Goal: Transaction & Acquisition: Purchase product/service

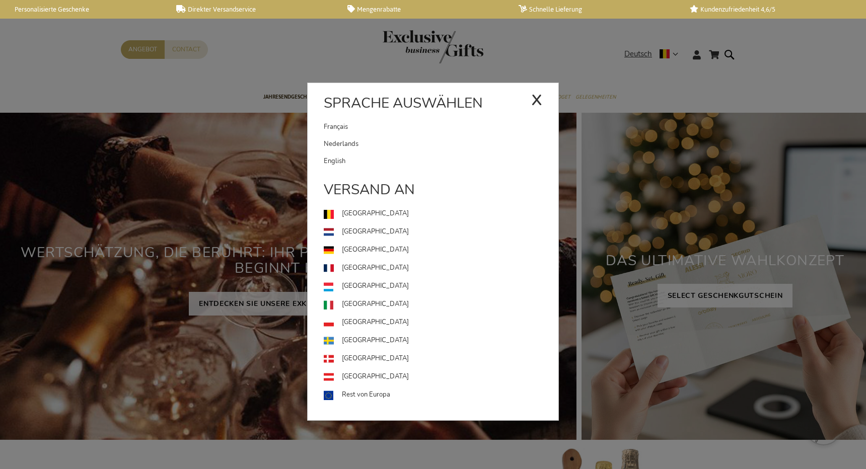
click at [405, 160] on link "English" at bounding box center [441, 161] width 235 height 17
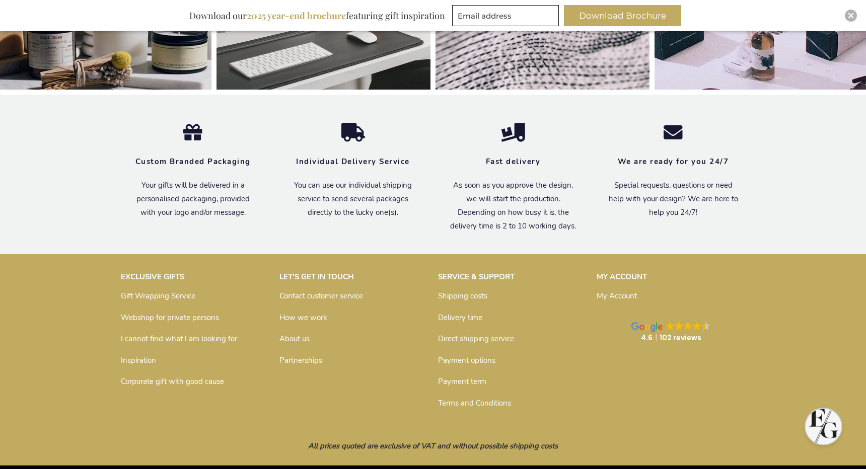
scroll to position [3362, 0]
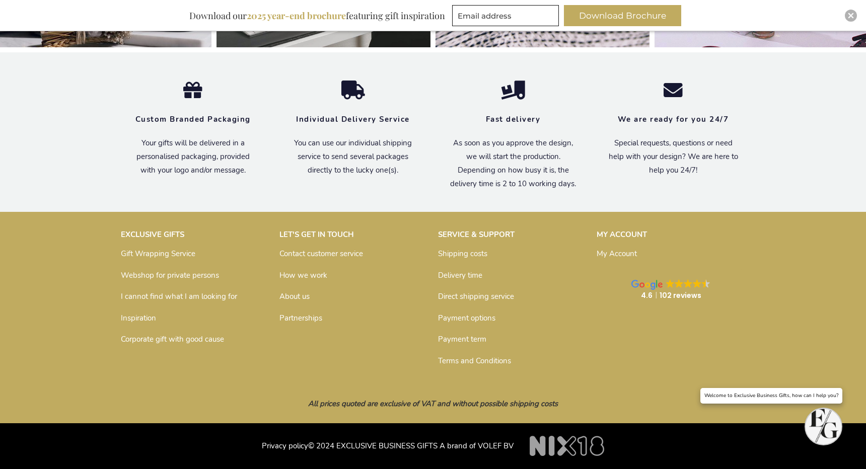
click at [132, 315] on link "Inspiration" at bounding box center [138, 318] width 35 height 10
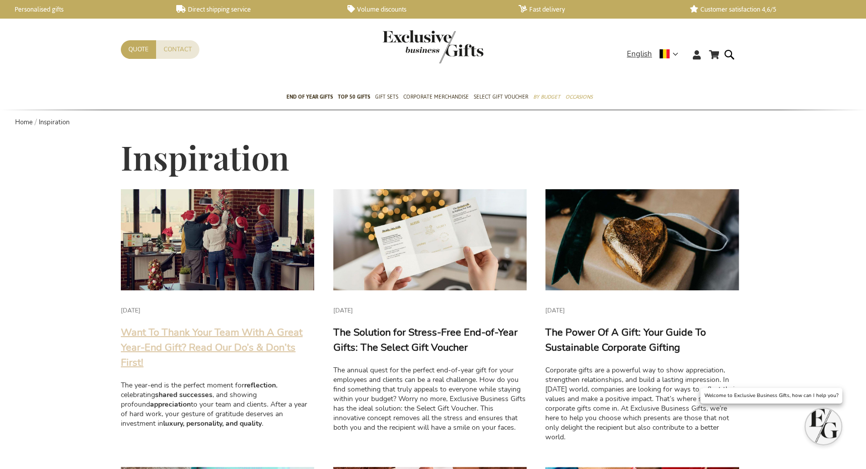
click at [138, 326] on link "Want To Thank Your Team With A Great Year-End Gift? Read Our Do’s & Don’ts Firs…" at bounding box center [212, 348] width 182 height 44
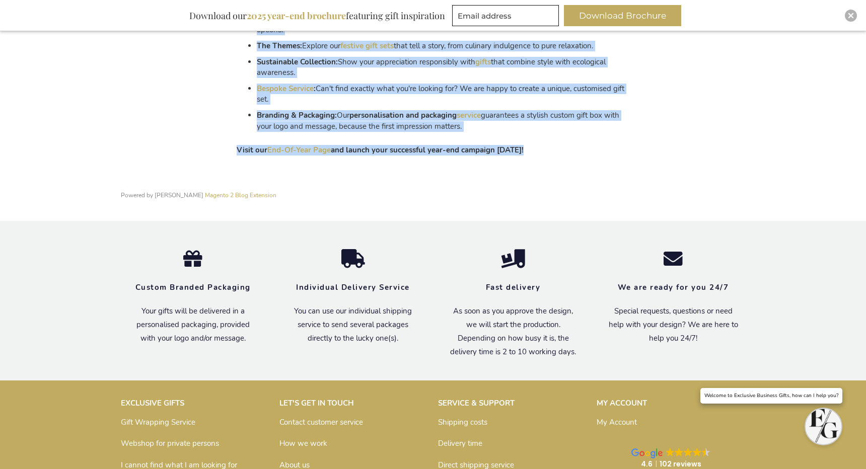
drag, startPoint x: 125, startPoint y: 189, endPoint x: 627, endPoint y: 156, distance: 503.0
copy main "Want To Thank Your Team With A Great Year-End Gift? Read Our Do’s & Don’ts Firs…"
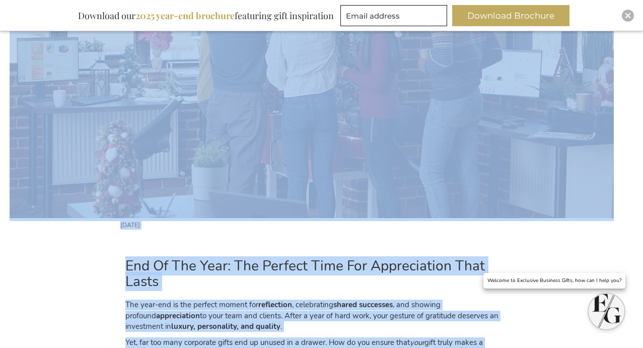
scroll to position [547, 0]
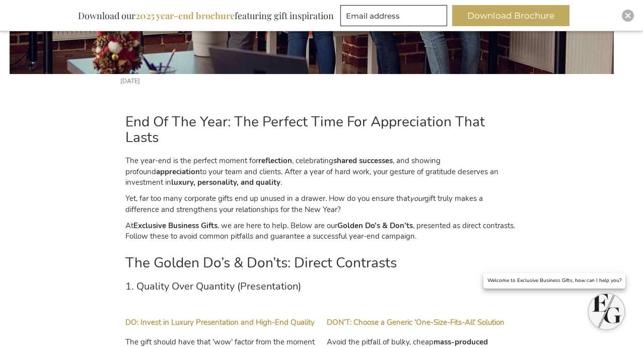
click at [212, 152] on div "End Of The Year: The Perfect Time For Appreciation That Lasts The year-end is t…" at bounding box center [321, 199] width 393 height 196
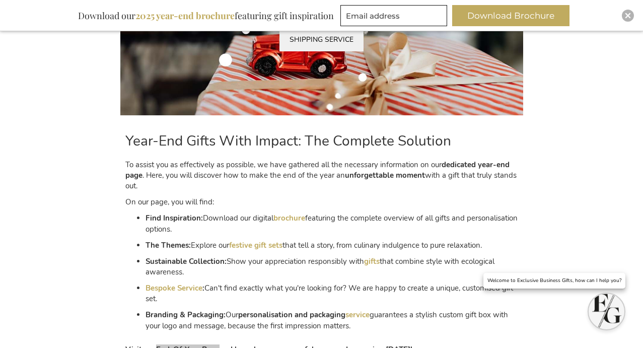
scroll to position [1824, 0]
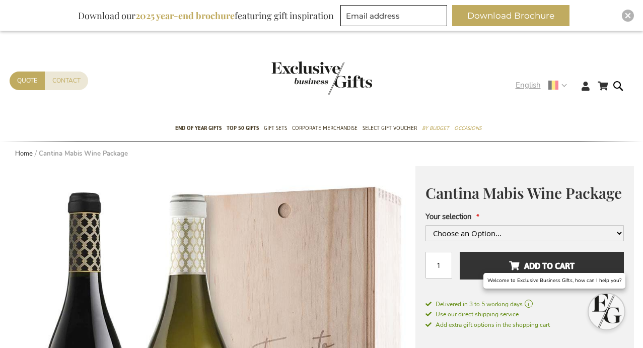
click at [524, 86] on span "English" at bounding box center [528, 86] width 25 height 12
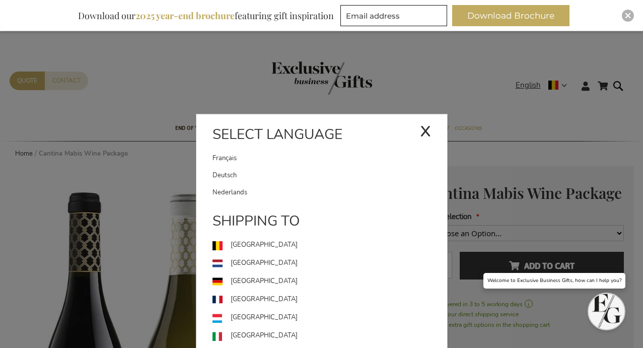
drag, startPoint x: 321, startPoint y: 170, endPoint x: 320, endPoint y: 142, distance: 27.7
click at [321, 170] on link "Deutsch" at bounding box center [329, 175] width 235 height 17
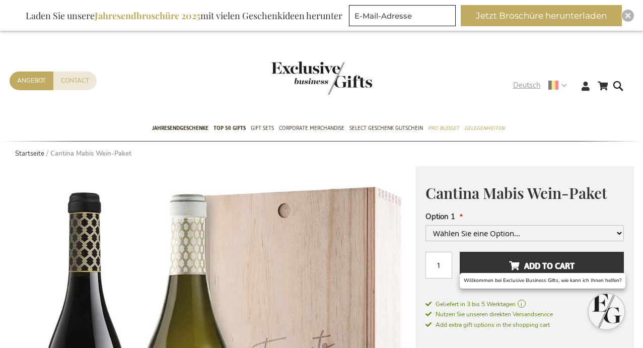
click at [528, 84] on span "Deutsch" at bounding box center [527, 86] width 28 height 12
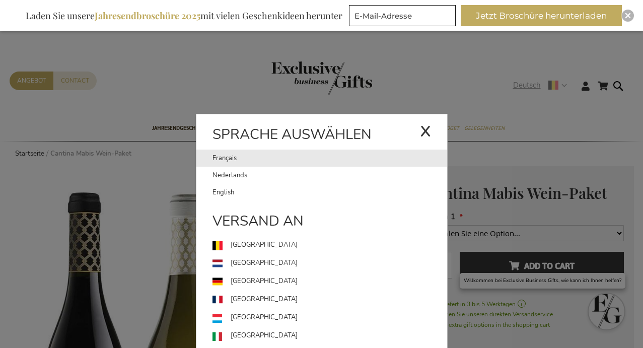
click at [326, 159] on link "Français" at bounding box center [315, 158] width 207 height 17
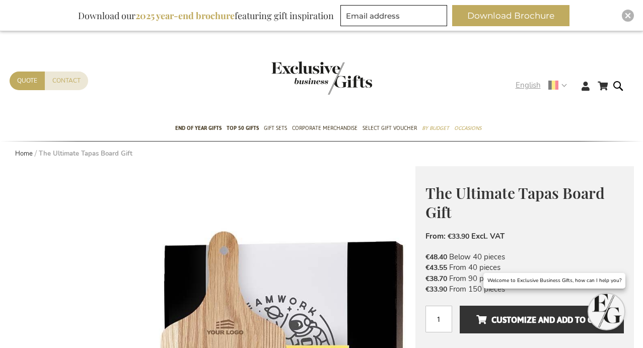
drag, startPoint x: 520, startPoint y: 82, endPoint x: 504, endPoint y: 92, distance: 18.8
click at [520, 82] on span "English" at bounding box center [528, 86] width 25 height 12
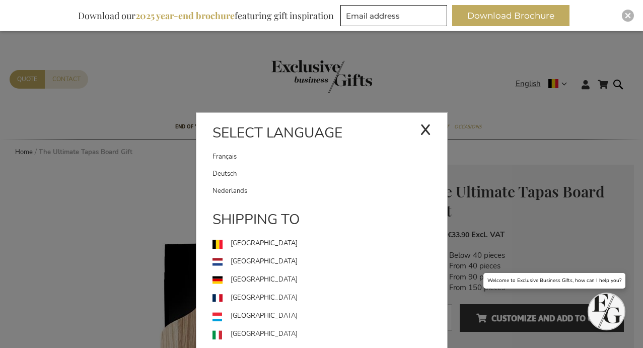
drag, startPoint x: 275, startPoint y: 167, endPoint x: 303, endPoint y: 143, distance: 36.1
click at [275, 167] on link "Deutsch" at bounding box center [329, 173] width 235 height 17
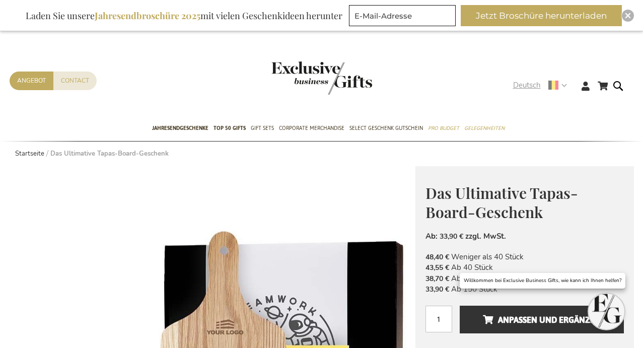
click at [534, 85] on span "Deutsch" at bounding box center [527, 86] width 28 height 12
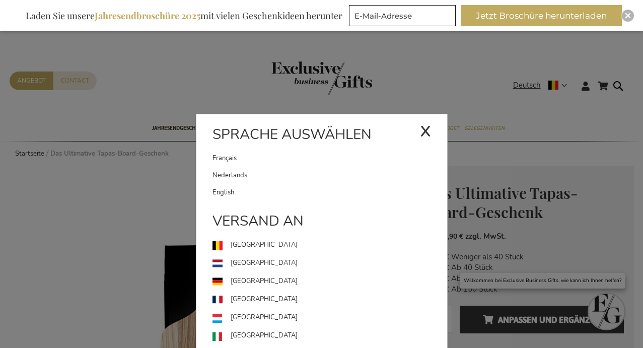
drag, startPoint x: 289, startPoint y: 158, endPoint x: 291, endPoint y: 148, distance: 9.8
click at [289, 158] on link "Français" at bounding box center [315, 158] width 207 height 17
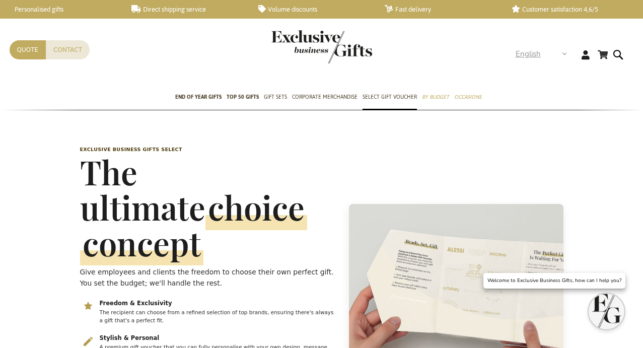
scroll to position [0, 4]
click at [540, 53] on span "English" at bounding box center [528, 54] width 25 height 12
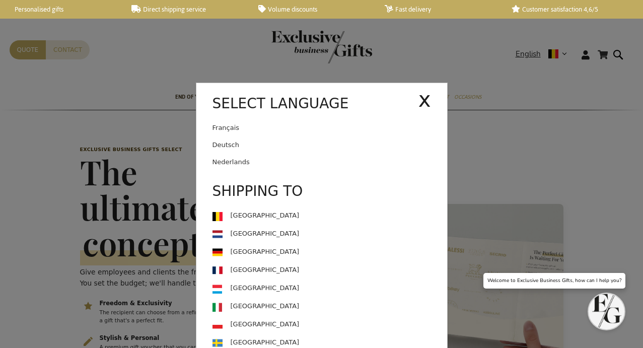
click at [286, 140] on link "Deutsch" at bounding box center [329, 144] width 235 height 17
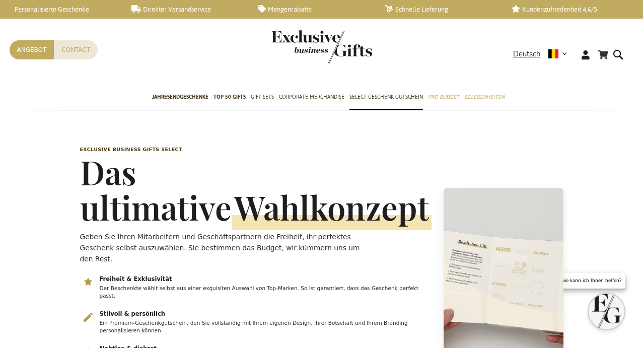
scroll to position [0, 4]
click at [525, 54] on span "Deutsch" at bounding box center [527, 54] width 28 height 12
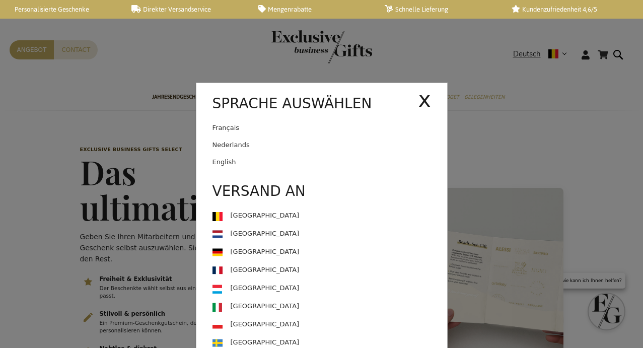
click at [306, 135] on link "Français" at bounding box center [315, 127] width 206 height 17
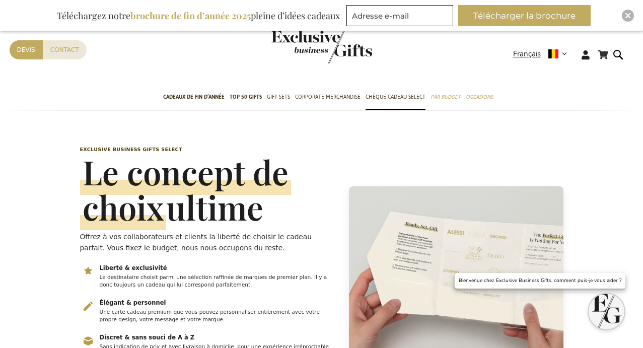
scroll to position [0, 4]
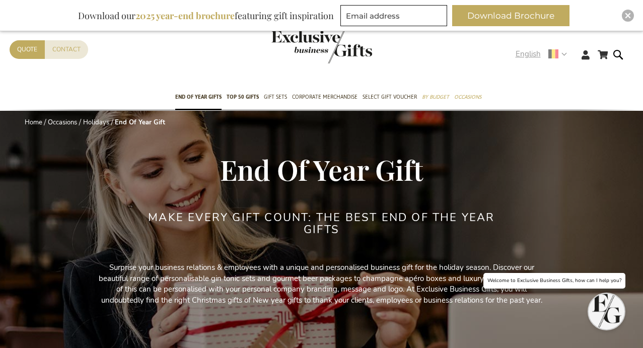
drag, startPoint x: 520, startPoint y: 57, endPoint x: 515, endPoint y: 62, distance: 7.5
click at [520, 57] on span "English" at bounding box center [528, 54] width 25 height 12
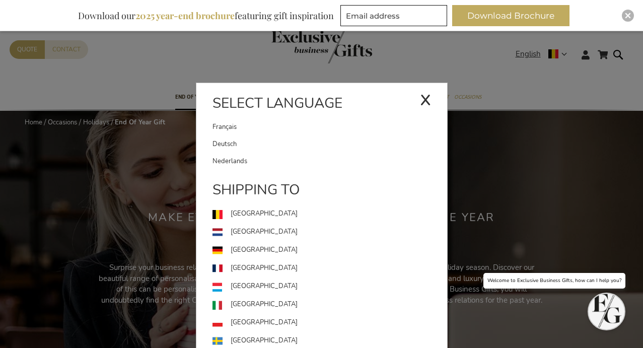
drag, startPoint x: 320, startPoint y: 139, endPoint x: 331, endPoint y: 97, distance: 43.6
click at [320, 139] on link "Deutsch" at bounding box center [329, 143] width 235 height 17
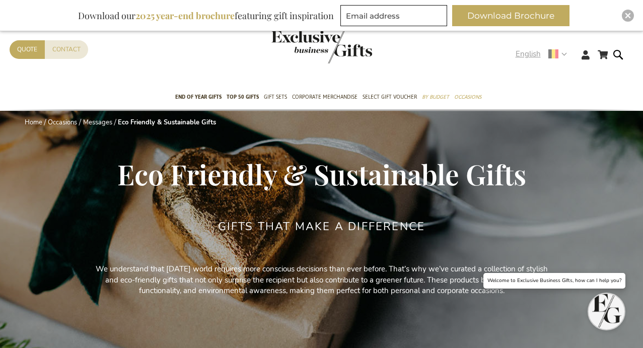
click at [525, 57] on span "English" at bounding box center [528, 54] width 25 height 12
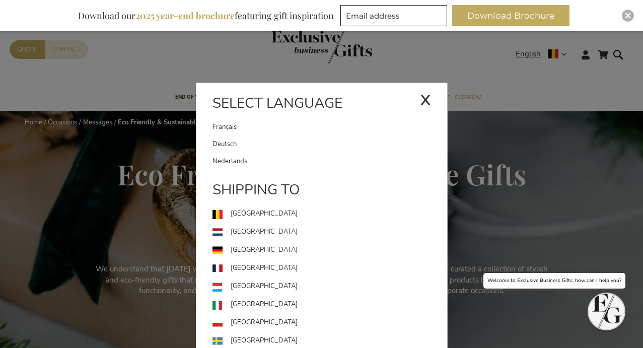
click at [338, 138] on link "Deutsch" at bounding box center [329, 143] width 235 height 17
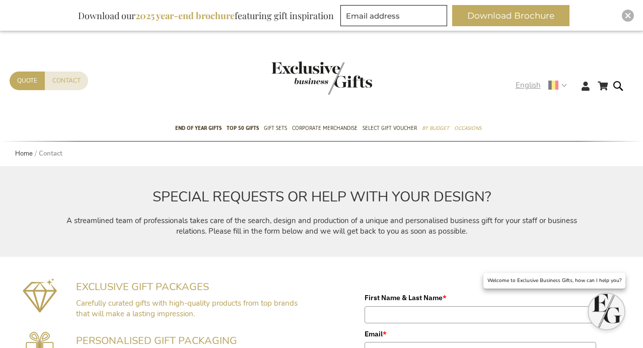
click at [523, 89] on span "English" at bounding box center [528, 86] width 25 height 12
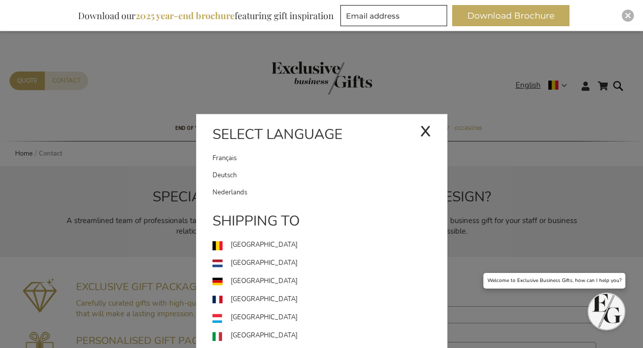
click at [293, 176] on link "Deutsch" at bounding box center [329, 175] width 235 height 17
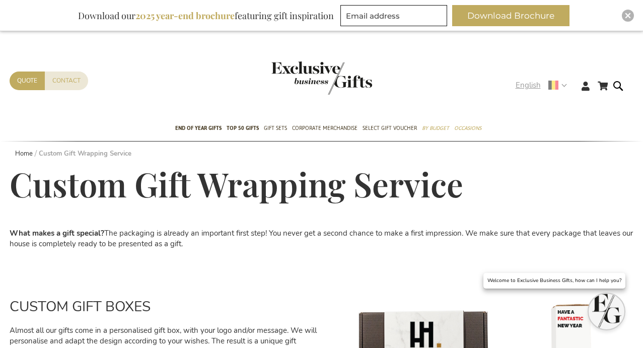
click at [531, 83] on span "English" at bounding box center [528, 86] width 25 height 12
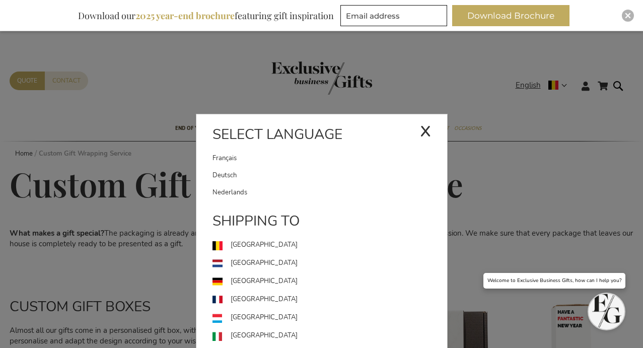
click at [283, 173] on link "Deutsch" at bounding box center [329, 175] width 235 height 17
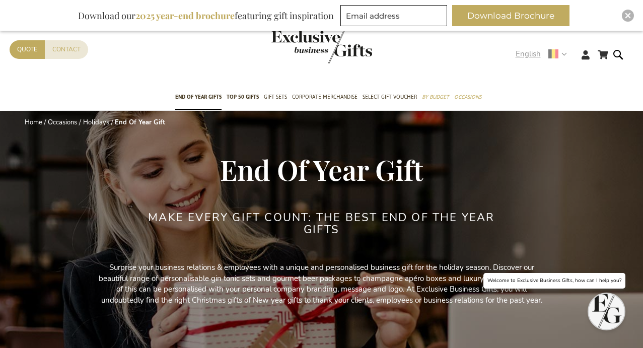
click at [528, 55] on span "English" at bounding box center [528, 54] width 25 height 12
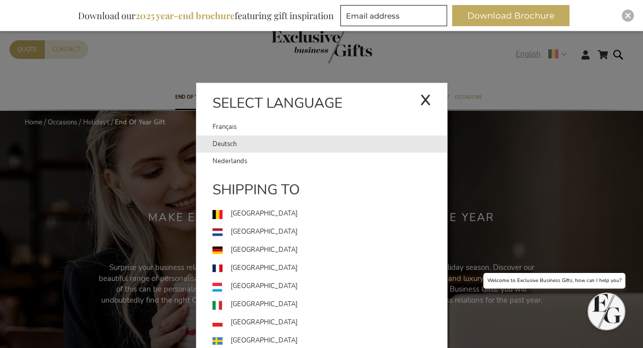
click at [267, 139] on link "Deutsch" at bounding box center [329, 143] width 235 height 17
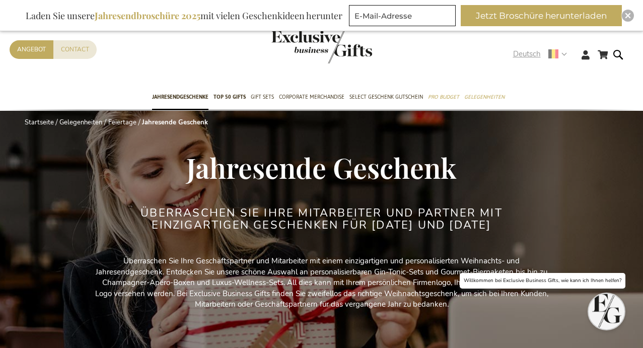
click at [519, 55] on span "Deutsch" at bounding box center [527, 54] width 28 height 12
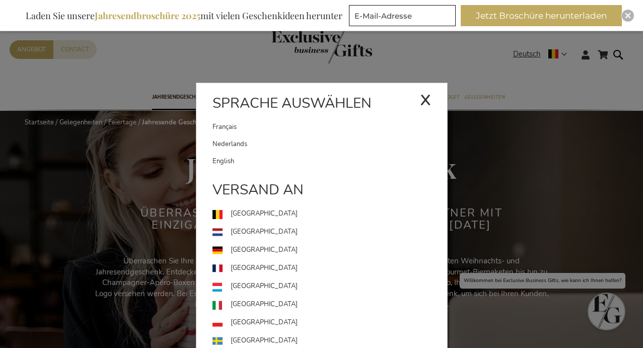
click at [278, 131] on link "Français" at bounding box center [315, 126] width 207 height 17
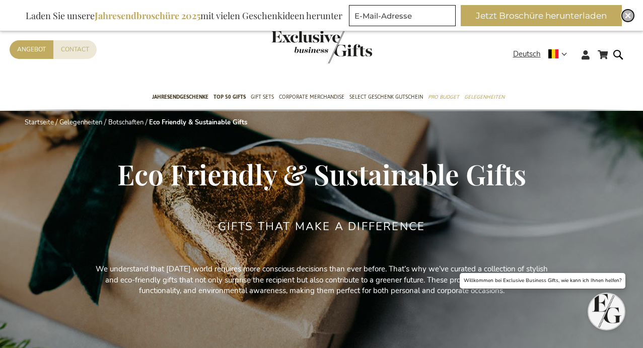
click at [629, 14] on img "Close" at bounding box center [628, 16] width 6 height 6
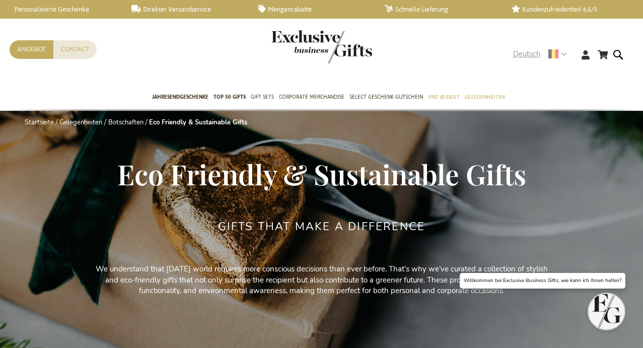
drag, startPoint x: 529, startPoint y: 54, endPoint x: 477, endPoint y: 67, distance: 54.1
click at [529, 54] on span "Deutsch" at bounding box center [527, 54] width 28 height 12
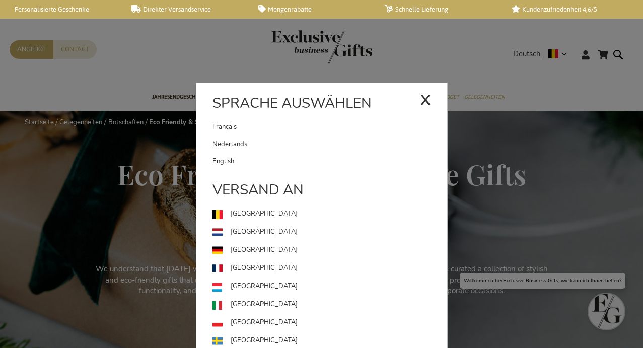
drag, startPoint x: 279, startPoint y: 131, endPoint x: 287, endPoint y: 121, distance: 13.2
click at [279, 131] on link "Français" at bounding box center [315, 126] width 207 height 17
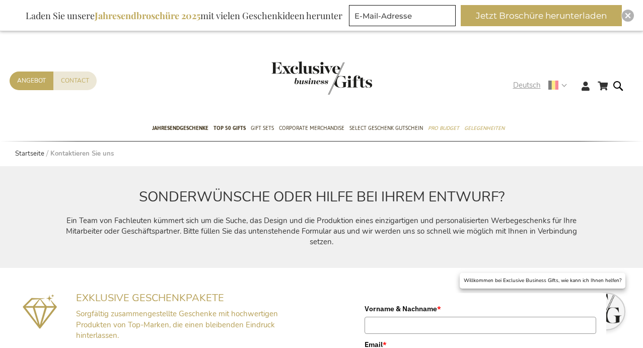
drag, startPoint x: 530, startPoint y: 85, endPoint x: 522, endPoint y: 88, distance: 9.1
click at [530, 85] on span "Deutsch" at bounding box center [527, 86] width 28 height 12
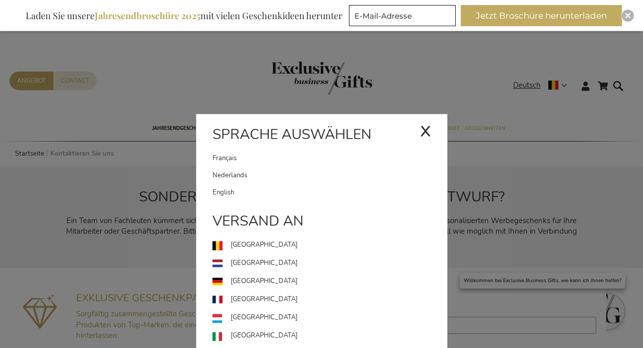
drag, startPoint x: 223, startPoint y: 154, endPoint x: 234, endPoint y: 153, distance: 10.7
click at [223, 154] on link "Français" at bounding box center [315, 158] width 207 height 17
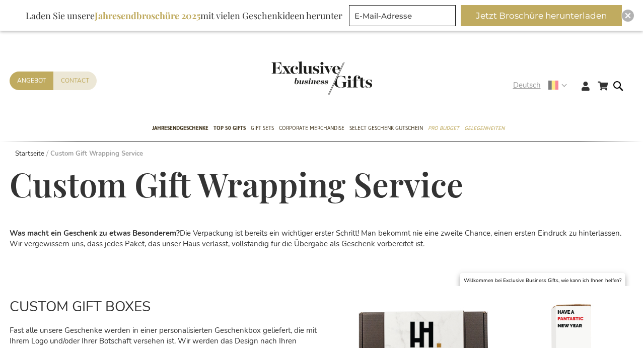
click at [519, 86] on span "Deutsch" at bounding box center [527, 86] width 28 height 12
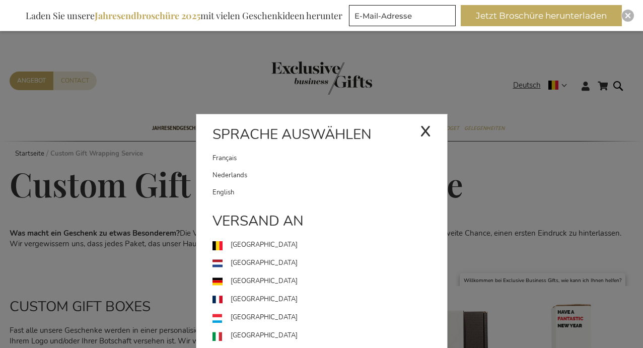
drag, startPoint x: 289, startPoint y: 156, endPoint x: 297, endPoint y: 98, distance: 57.8
click at [289, 156] on link "Français" at bounding box center [315, 158] width 207 height 17
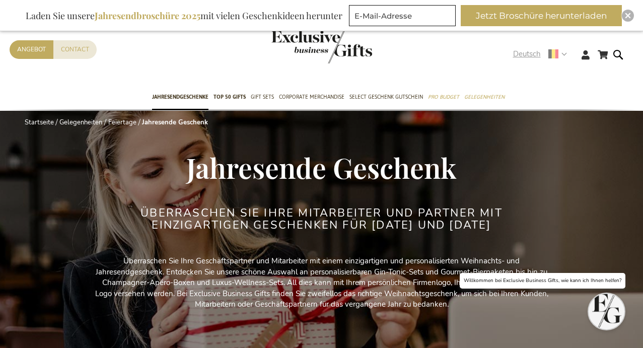
click at [522, 56] on span "Deutsch" at bounding box center [527, 54] width 28 height 12
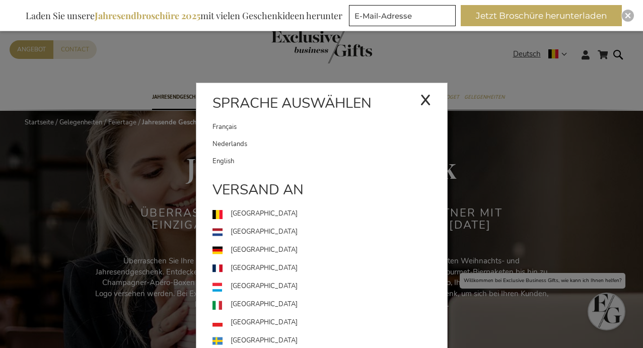
drag, startPoint x: 309, startPoint y: 123, endPoint x: 311, endPoint y: 82, distance: 40.8
click at [309, 123] on link "Français" at bounding box center [315, 126] width 207 height 17
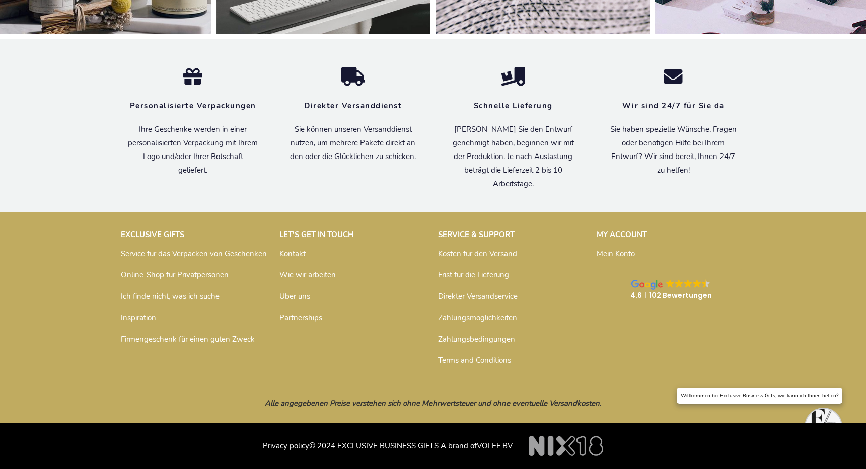
click at [140, 318] on link "Inspiration" at bounding box center [138, 318] width 35 height 10
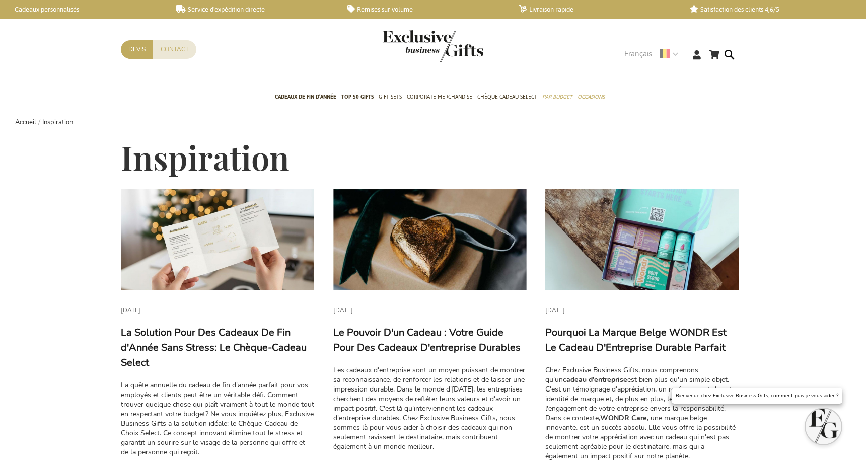
click at [640, 52] on span "Français" at bounding box center [638, 54] width 28 height 12
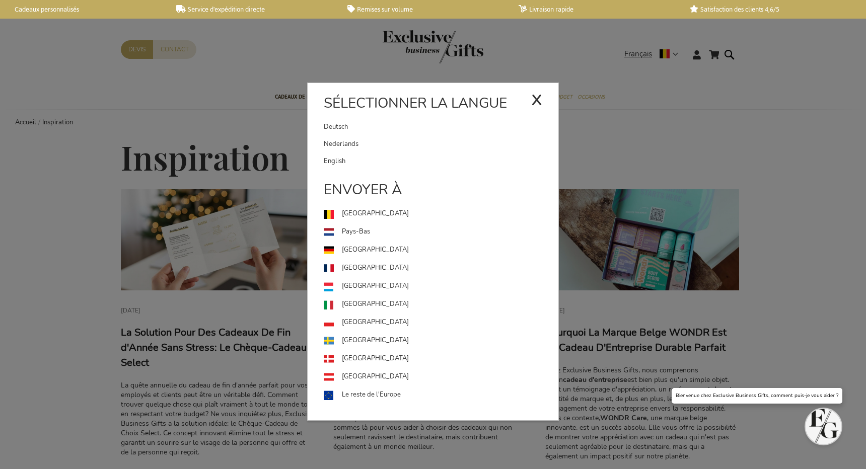
click at [457, 126] on link "Deutsch" at bounding box center [427, 126] width 207 height 17
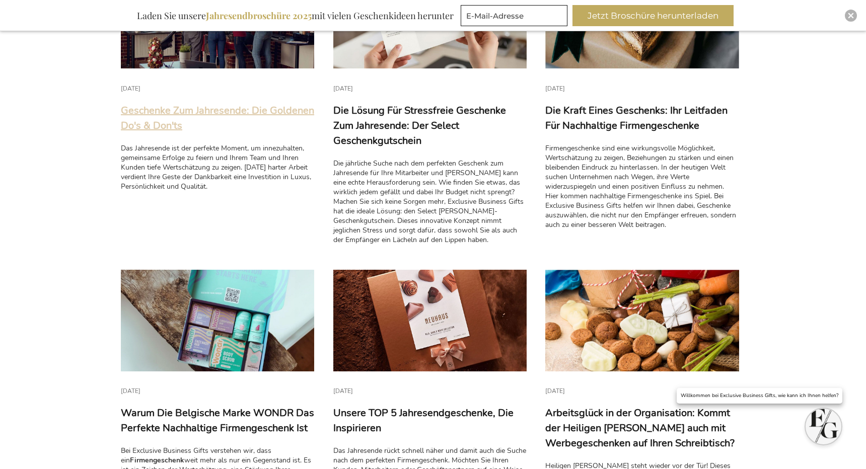
scroll to position [253, 0]
click at [161, 122] on link "Geschenke Zum Jahresende: Die Goldenen Do's & Don'ts" at bounding box center [217, 118] width 193 height 29
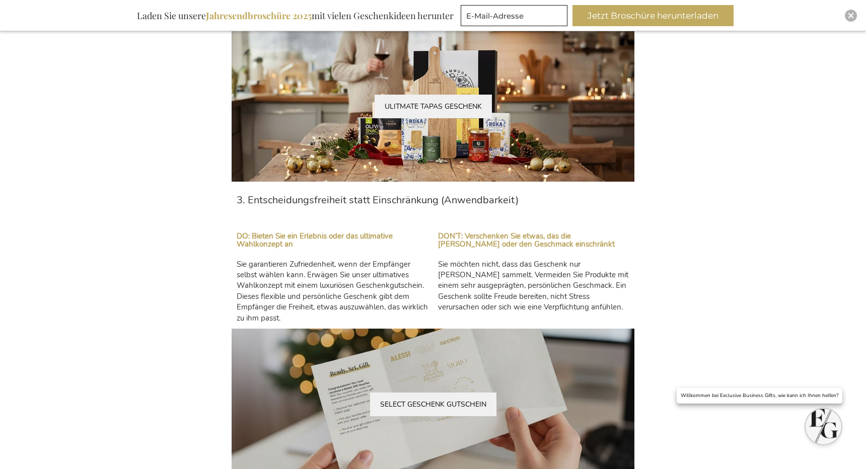
scroll to position [1263, 0]
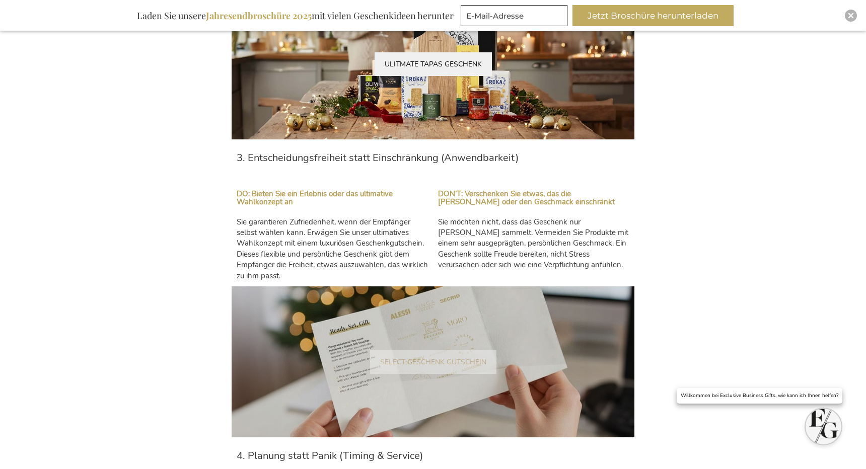
click at [431, 365] on link "SELECT GESCHENK GUTSCHEIN" at bounding box center [433, 362] width 126 height 24
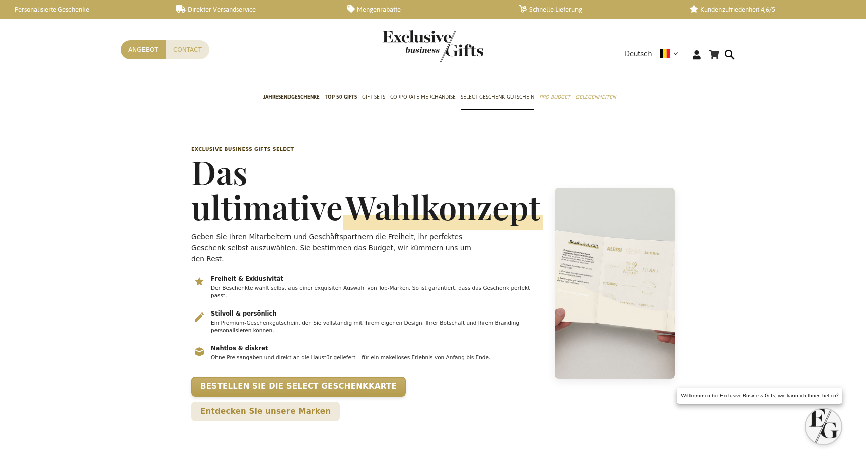
scroll to position [0, 4]
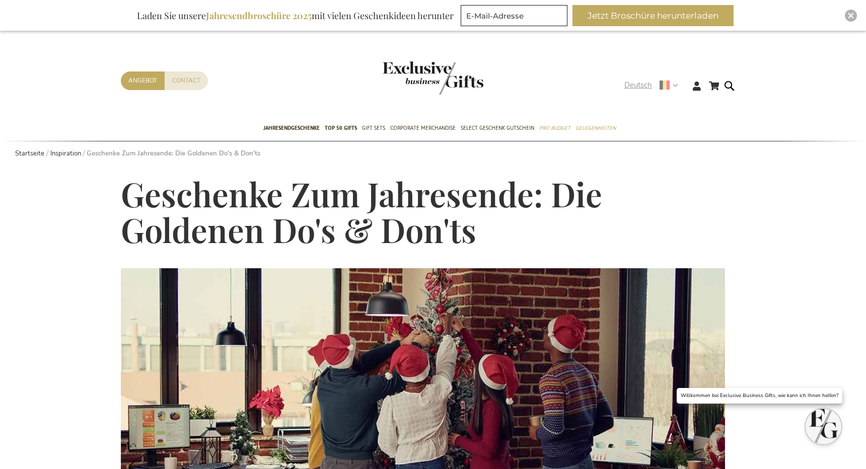
drag, startPoint x: 636, startPoint y: 85, endPoint x: 613, endPoint y: 102, distance: 28.5
click at [636, 86] on span "Deutsch" at bounding box center [638, 86] width 28 height 12
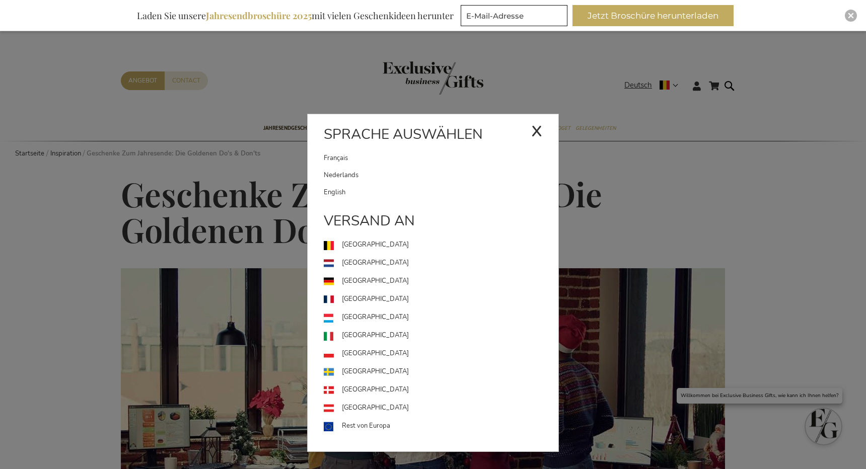
click at [396, 153] on link "Français" at bounding box center [427, 158] width 207 height 17
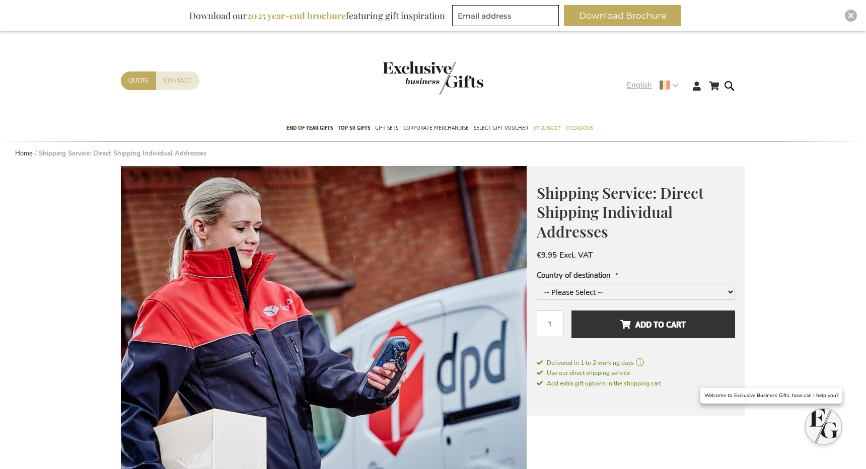
click at [640, 86] on span "English" at bounding box center [639, 86] width 25 height 12
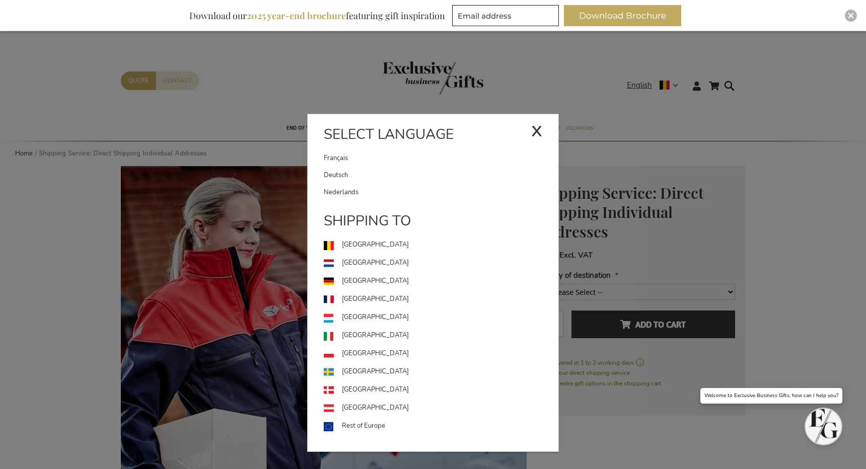
click at [374, 156] on link "Français" at bounding box center [427, 158] width 207 height 17
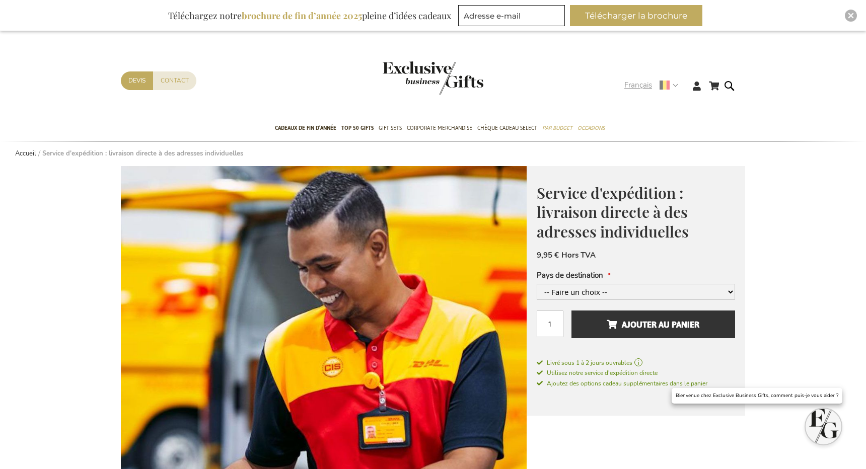
click at [627, 84] on span "Français" at bounding box center [638, 86] width 28 height 12
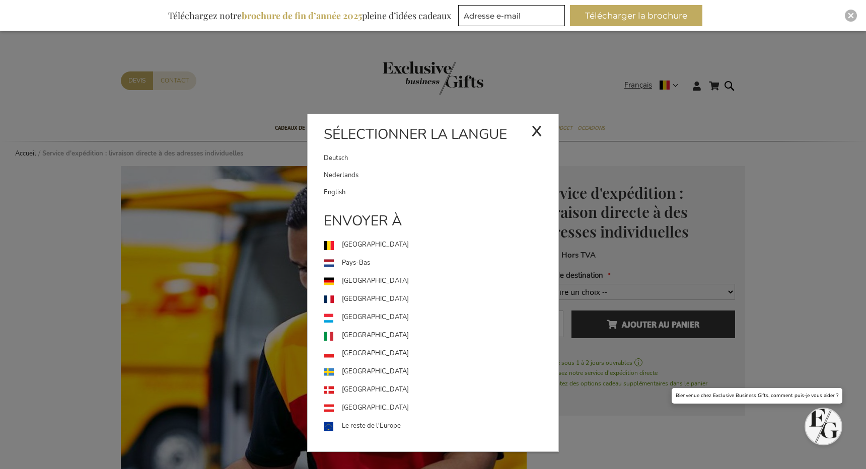
click at [451, 158] on link "Deutsch" at bounding box center [427, 158] width 207 height 17
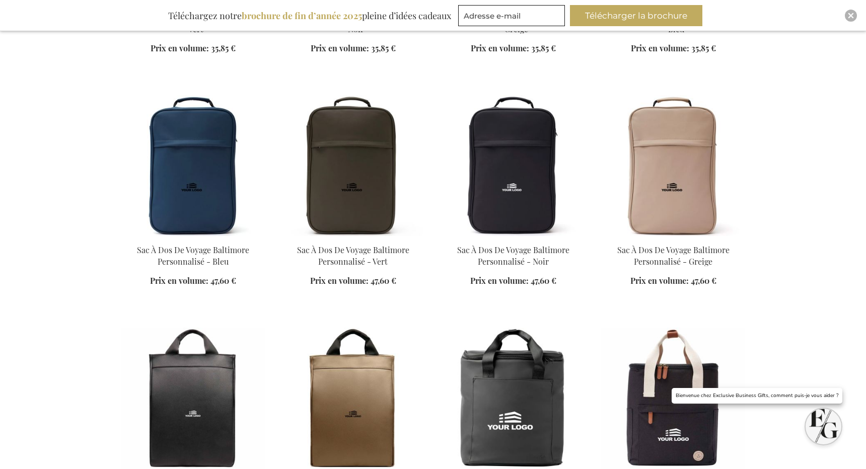
scroll to position [1147, 0]
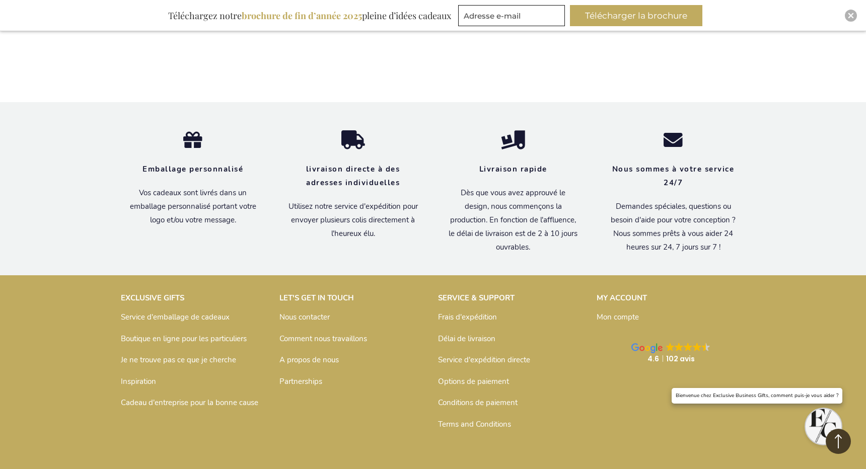
click at [140, 310] on p "Service d'emballage de cadeaux" at bounding box center [195, 317] width 149 height 16
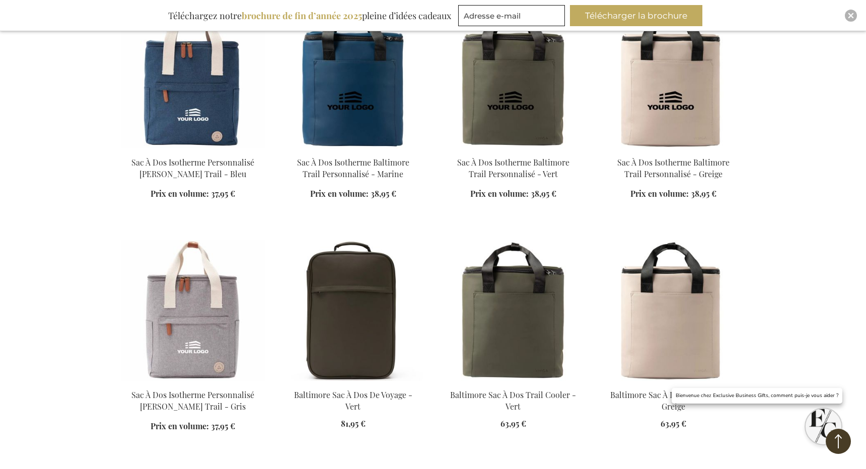
scroll to position [1845, 0]
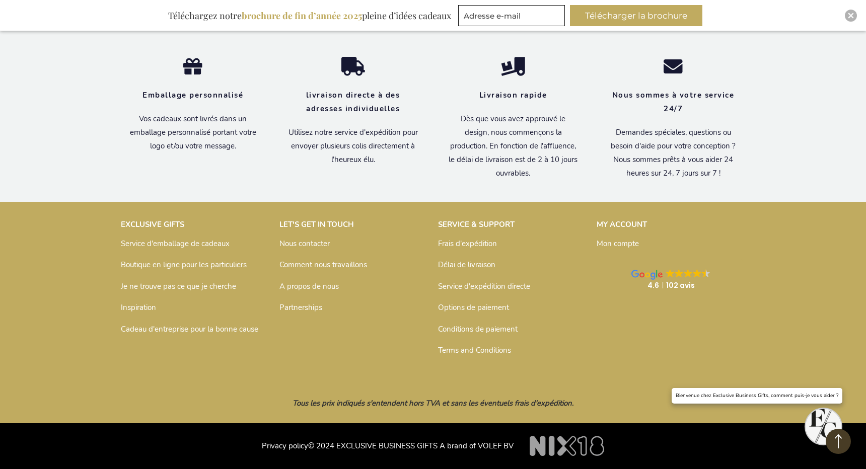
click at [137, 304] on link "Inspiration" at bounding box center [138, 308] width 35 height 10
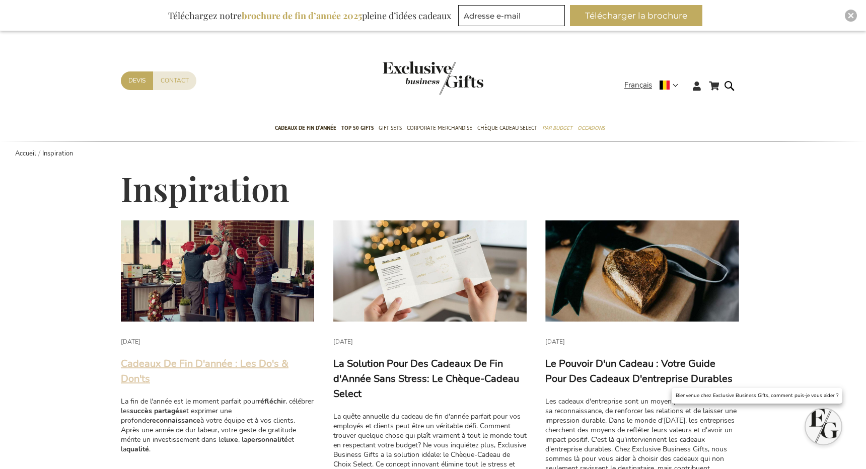
click at [166, 364] on link "Cadeaux De Fin D'année : Les Do's & Don'ts" at bounding box center [205, 371] width 168 height 29
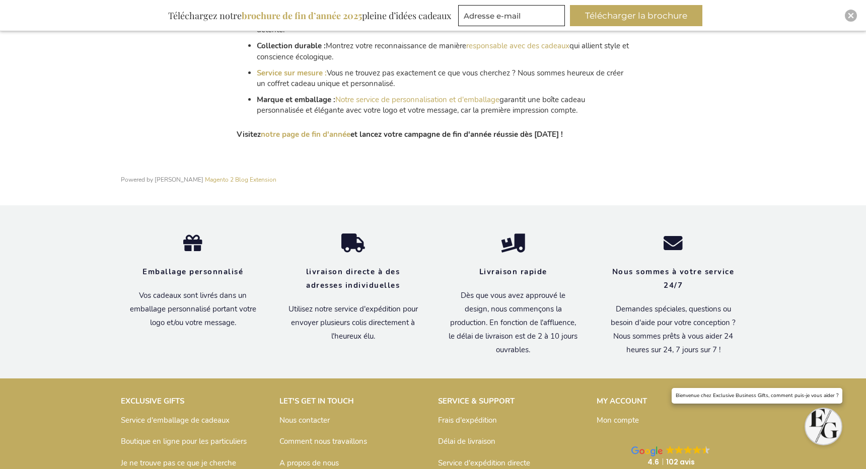
scroll to position [1890, 0]
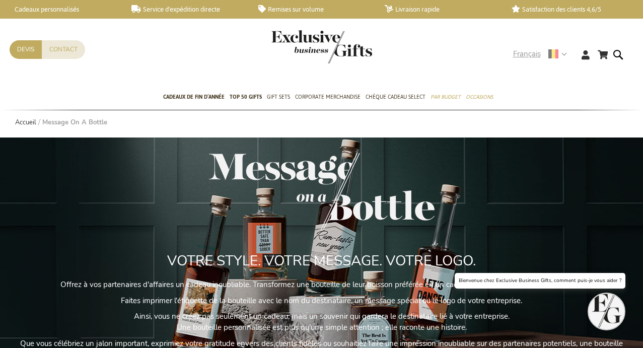
click at [516, 53] on span "Français" at bounding box center [527, 54] width 28 height 12
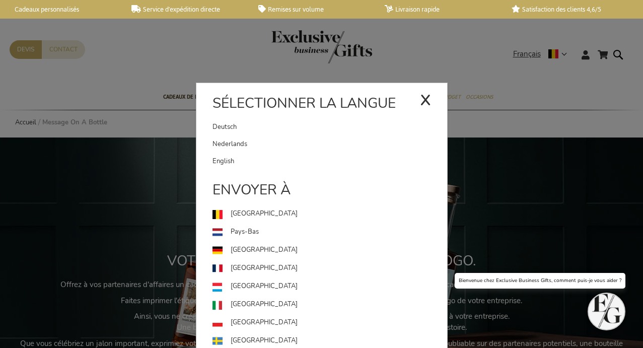
scroll to position [3, 0]
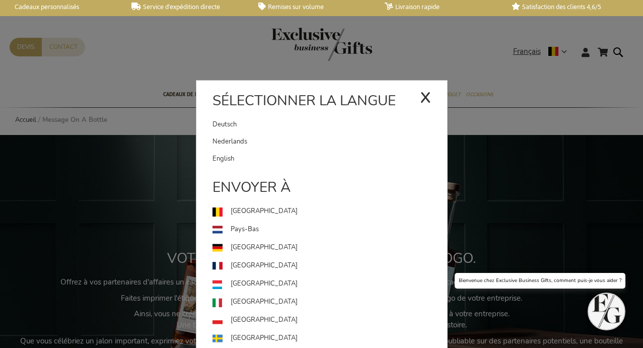
click at [268, 121] on link "Deutsch" at bounding box center [315, 124] width 207 height 17
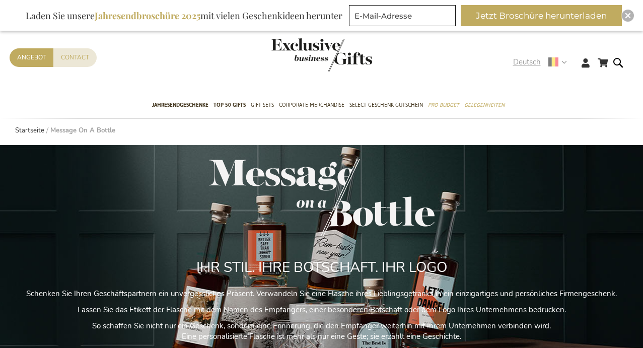
click at [530, 57] on span "Deutsch" at bounding box center [527, 62] width 28 height 12
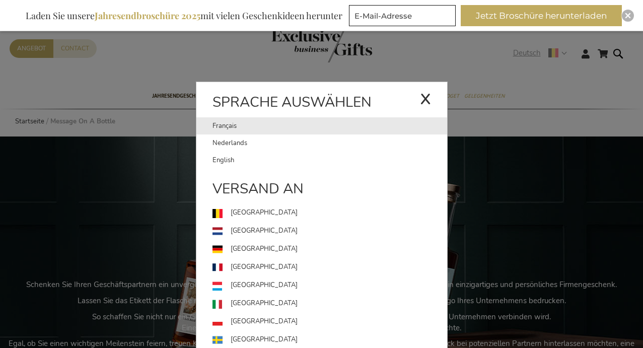
click at [280, 128] on link "Français" at bounding box center [315, 125] width 207 height 17
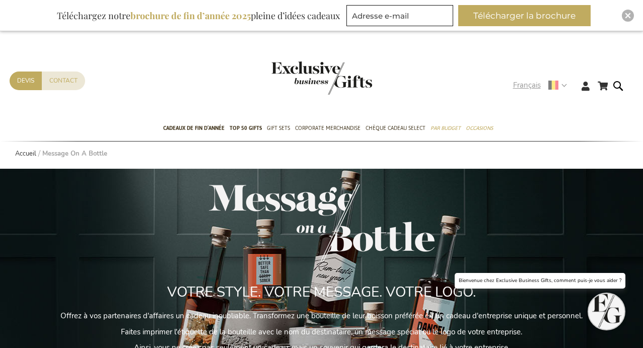
click at [523, 90] on span "Français" at bounding box center [527, 86] width 28 height 12
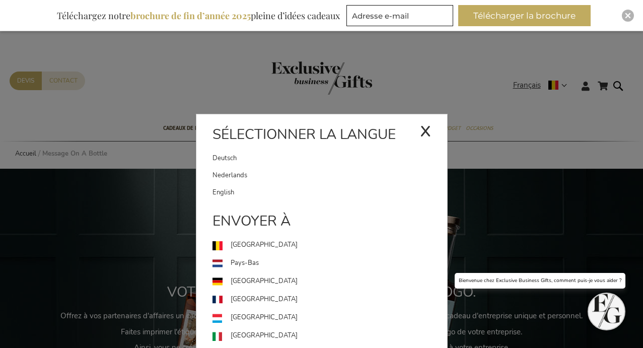
click at [237, 151] on link "Deutsch" at bounding box center [315, 158] width 207 height 17
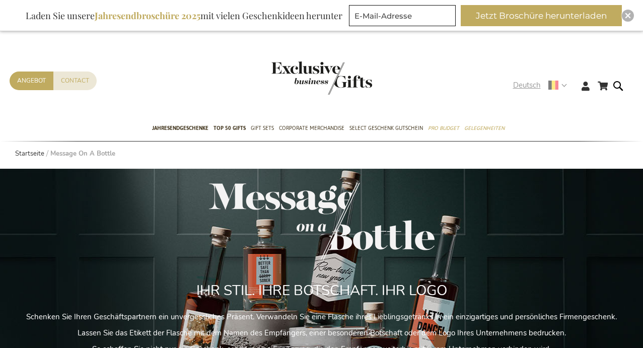
click at [518, 91] on span "Deutsch" at bounding box center [527, 86] width 28 height 12
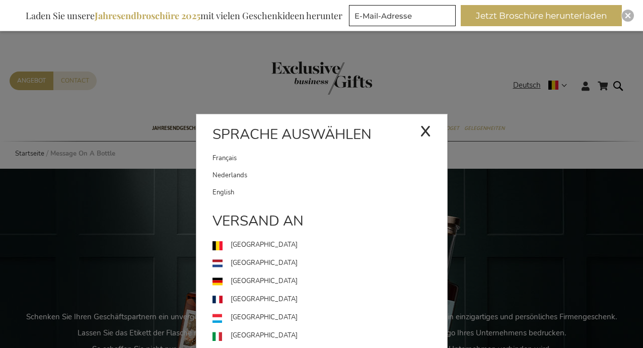
scroll to position [1, 0]
click at [274, 187] on link "English" at bounding box center [329, 191] width 235 height 17
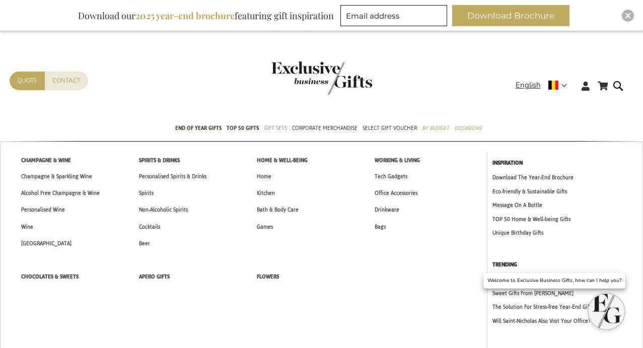
click at [272, 128] on span "Gift Sets" at bounding box center [275, 128] width 23 height 11
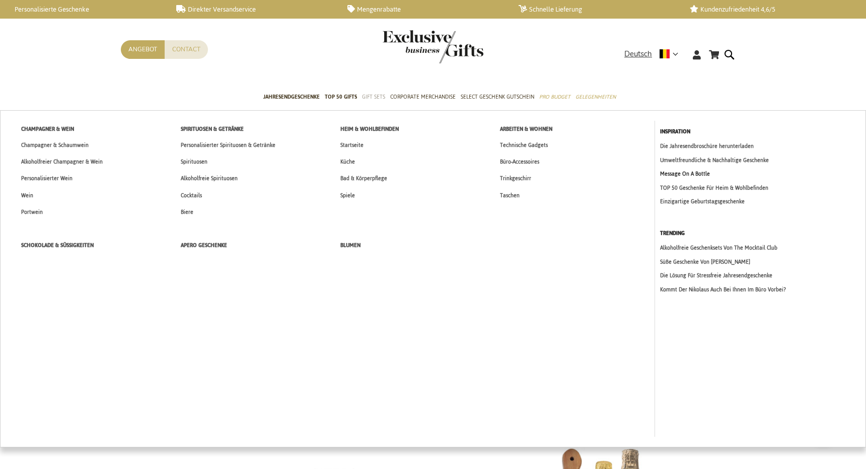
click at [682, 175] on link "Message On A Bottle" at bounding box center [760, 174] width 201 height 9
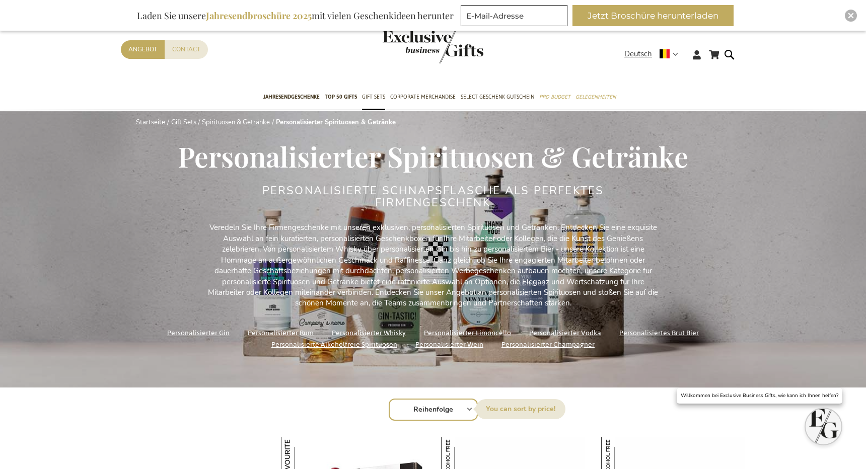
click at [444, 60] on img "store logo" at bounding box center [433, 46] width 101 height 33
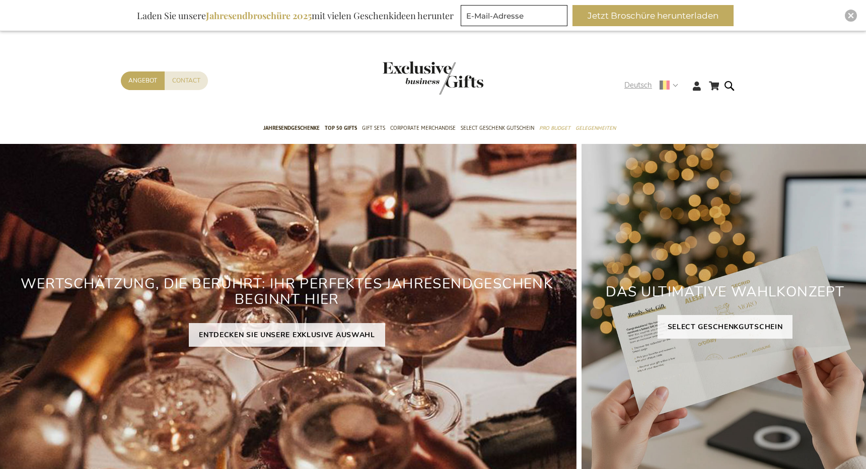
click at [641, 88] on span "Deutsch" at bounding box center [638, 86] width 28 height 12
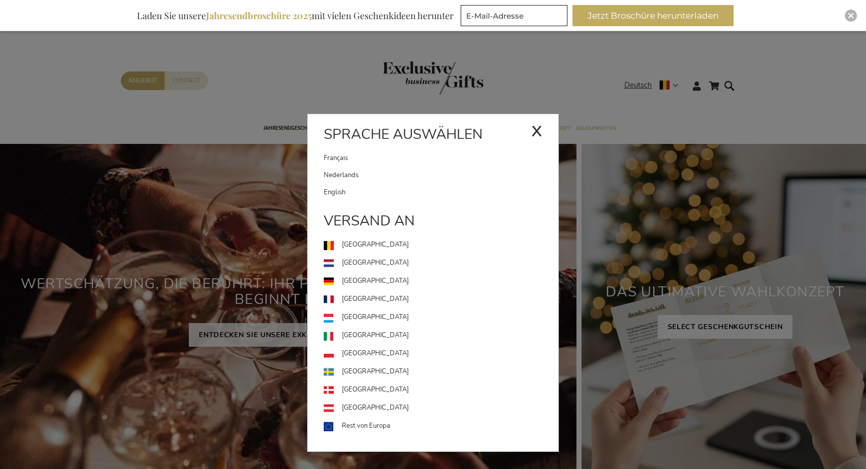
click at [439, 179] on link "Nederlands" at bounding box center [441, 175] width 235 height 17
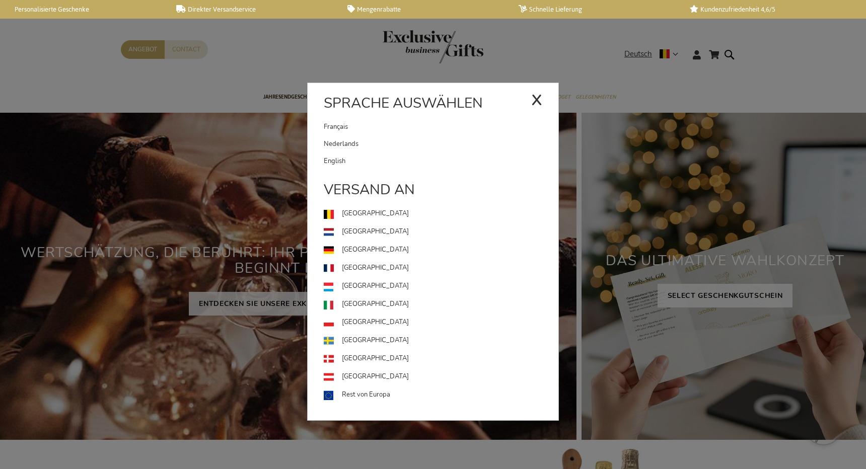
drag, startPoint x: 438, startPoint y: 149, endPoint x: 494, endPoint y: 122, distance: 62.1
click at [438, 149] on link "Nederlands" at bounding box center [441, 143] width 235 height 17
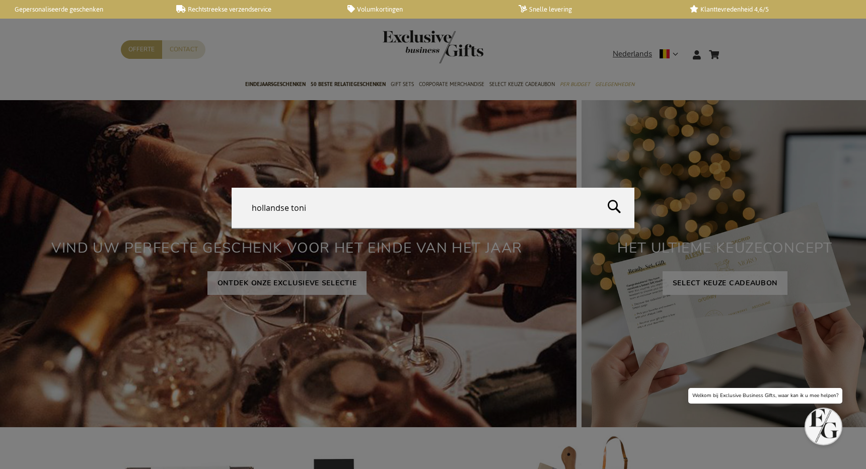
type input "hollandse tonic"
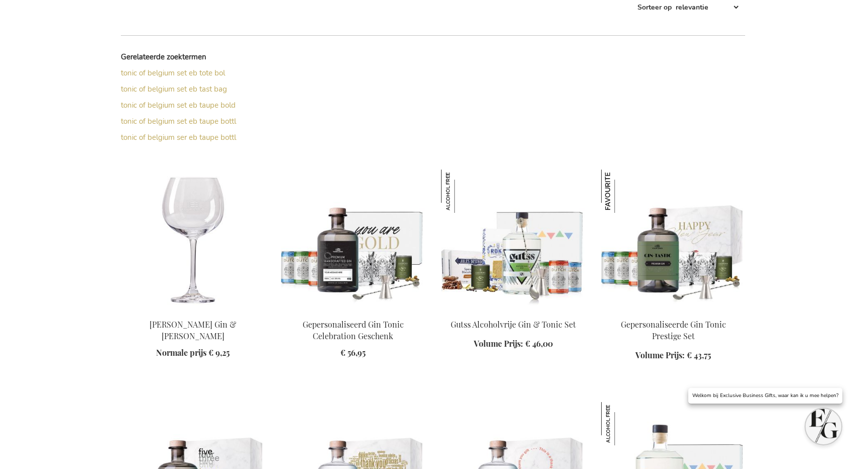
scroll to position [270, 0]
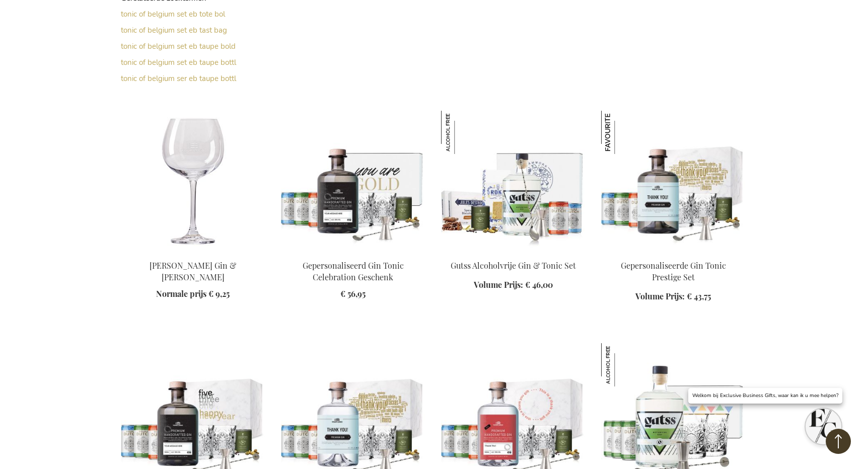
click at [513, 190] on img at bounding box center [513, 181] width 144 height 141
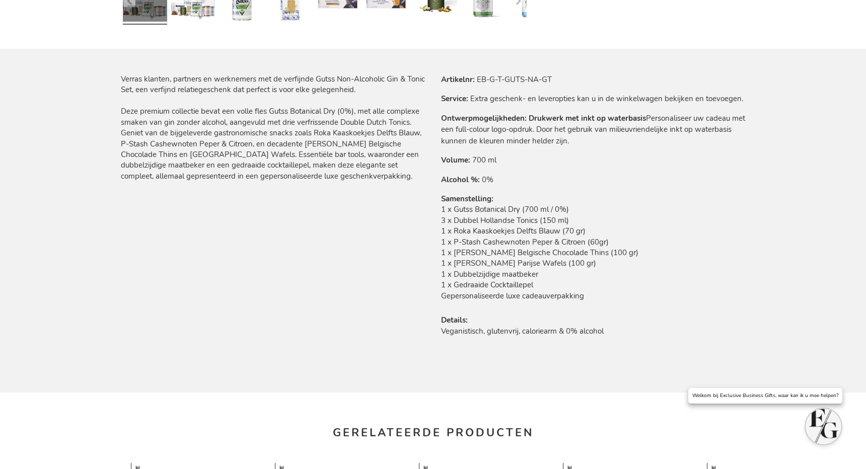
scroll to position [548, 0]
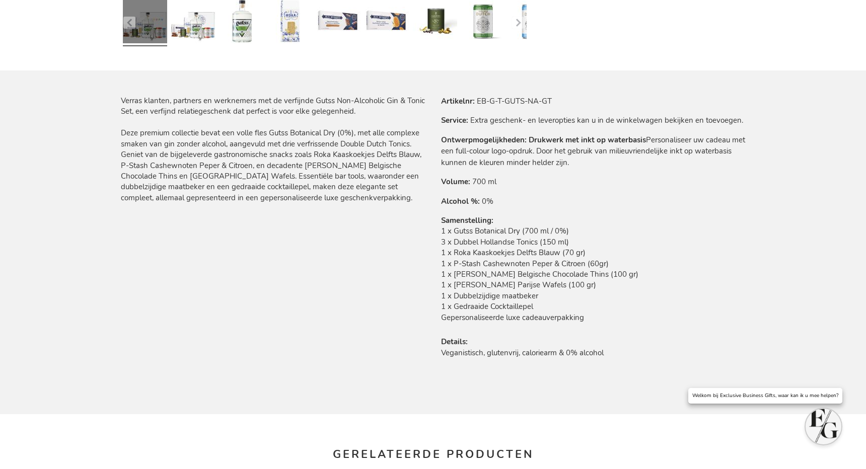
drag, startPoint x: 463, startPoint y: 104, endPoint x: 535, endPoint y: 100, distance: 72.6
click at [536, 100] on tr "Artikelnr EB-G-T-GUTS-NA-GT" at bounding box center [593, 101] width 304 height 11
click at [558, 100] on tr "Artikelnr EB-G-T-GUTS-NA-GT" at bounding box center [593, 101] width 304 height 11
drag, startPoint x: 542, startPoint y: 104, endPoint x: 476, endPoint y: 104, distance: 65.9
click at [476, 105] on tr "Artikelnr EB-G-T-GUTS-NA-GT" at bounding box center [593, 101] width 304 height 11
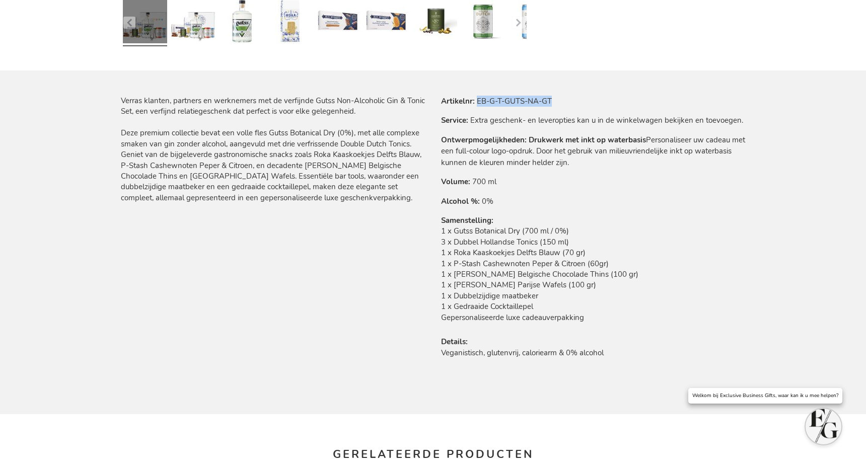
scroll to position [547, 0]
copy td "EB-G-T-GUTS-NA-GT"
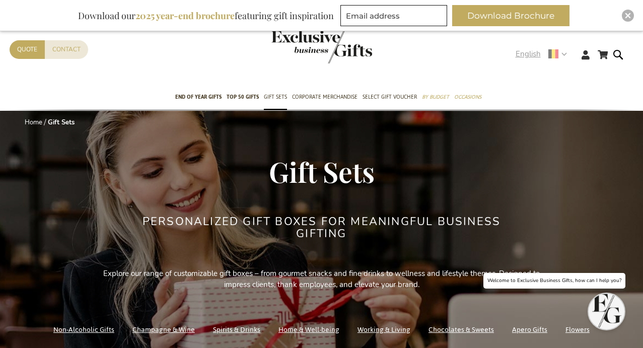
drag, startPoint x: 526, startPoint y: 53, endPoint x: 522, endPoint y: 57, distance: 6.1
click at [526, 53] on span "English" at bounding box center [528, 54] width 25 height 12
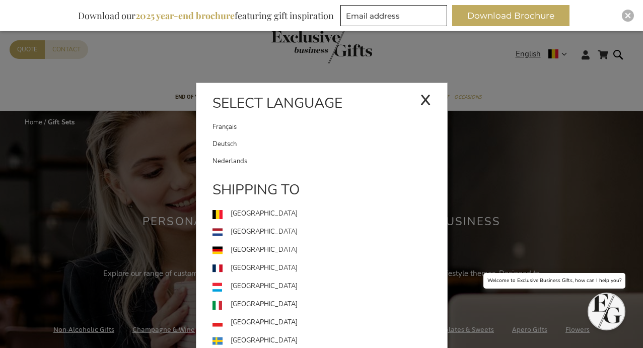
click at [251, 161] on link "Nederlands" at bounding box center [329, 161] width 235 height 17
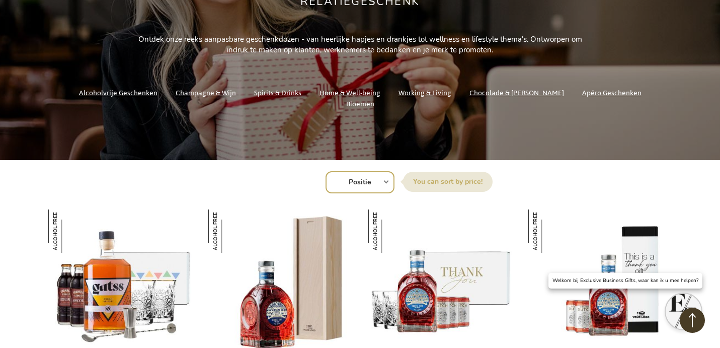
scroll to position [388, 0]
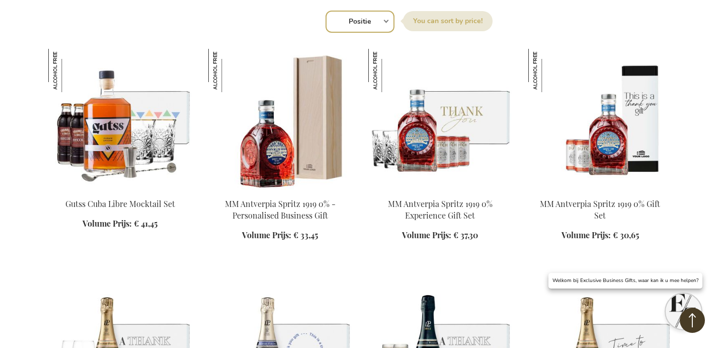
click at [377, 22] on select "Positie Best Sellers Meest bekeken Nieuw Biggest Saving Price: low to high Pric…" at bounding box center [360, 22] width 69 height 22
select select "new"
click at [326, 11] on select "Positie Best Sellers Meest bekeken Nieuw Biggest Saving Price: low to high Pric…" at bounding box center [360, 22] width 69 height 22
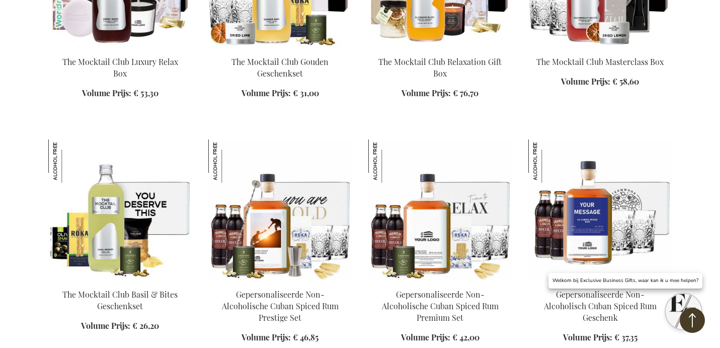
scroll to position [2126, 0]
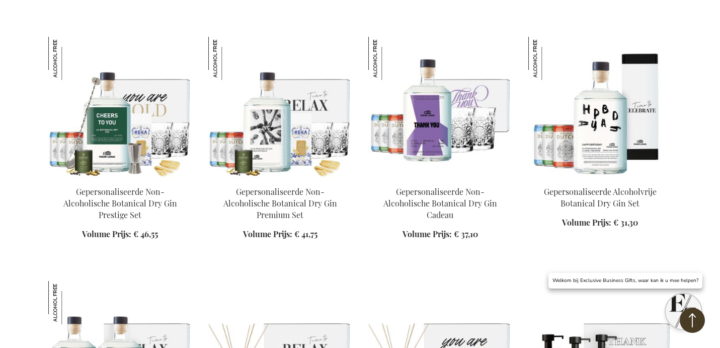
scroll to position [2722, 0]
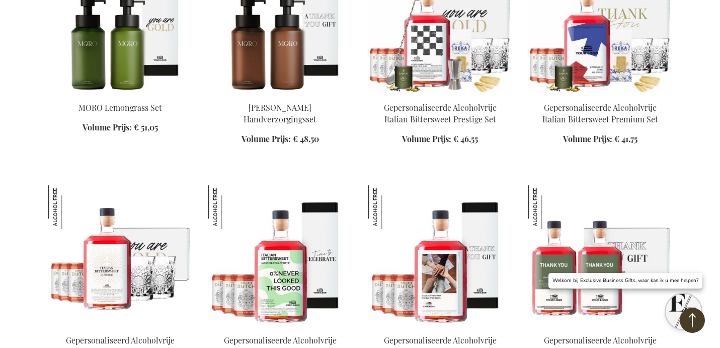
scroll to position [3343, 0]
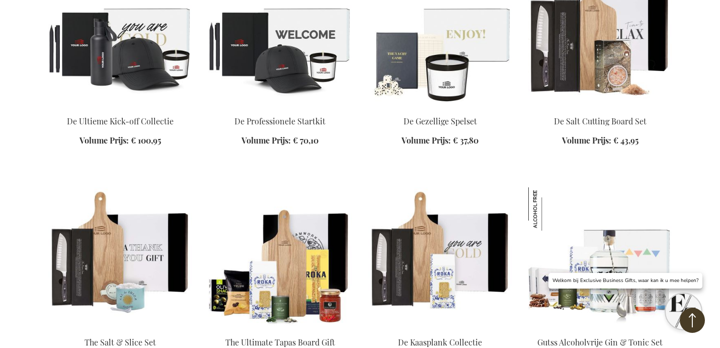
scroll to position [4275, 0]
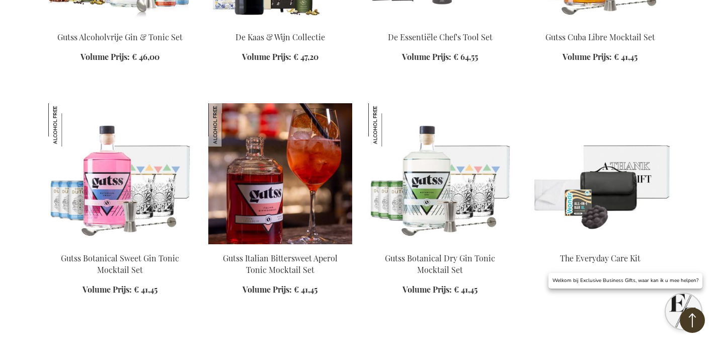
scroll to position [4796, 0]
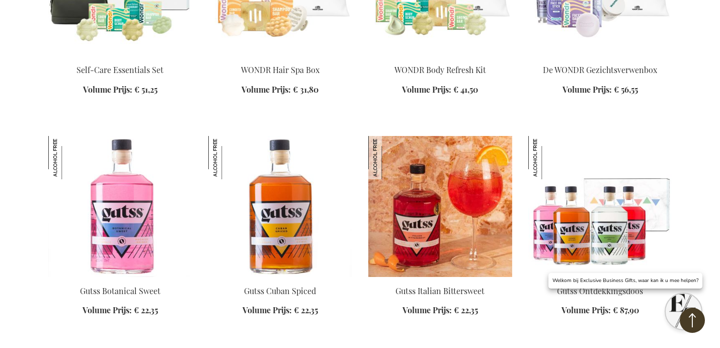
scroll to position [5251, 0]
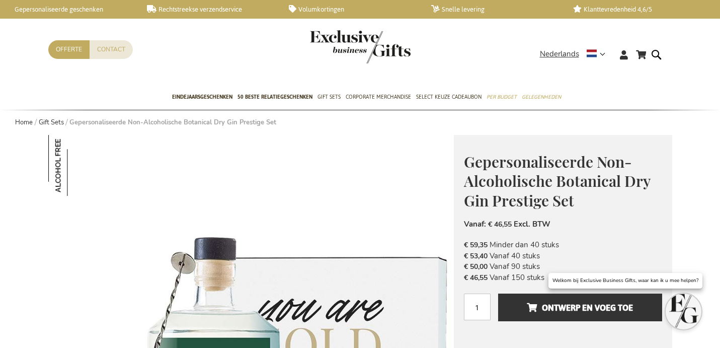
scroll to position [561, 0]
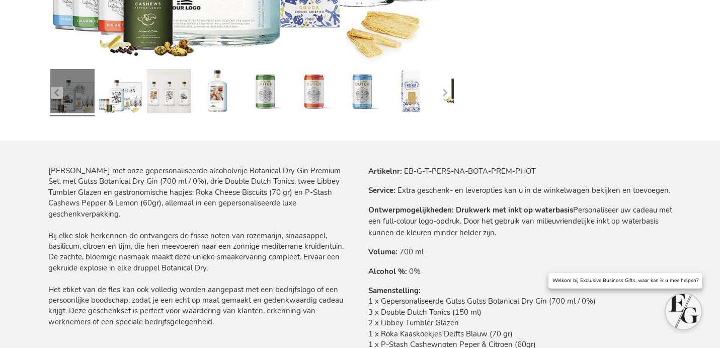
scroll to position [585, 0]
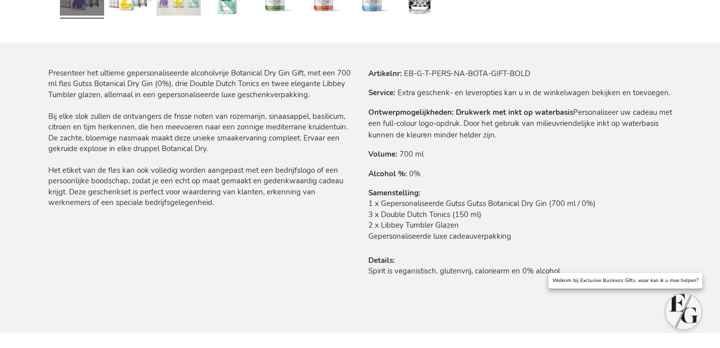
scroll to position [584, 0]
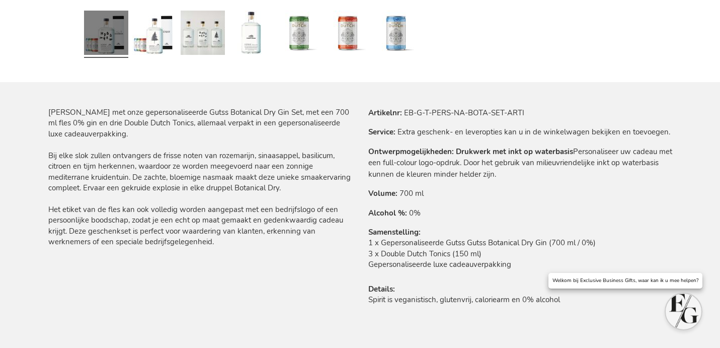
scroll to position [536, 0]
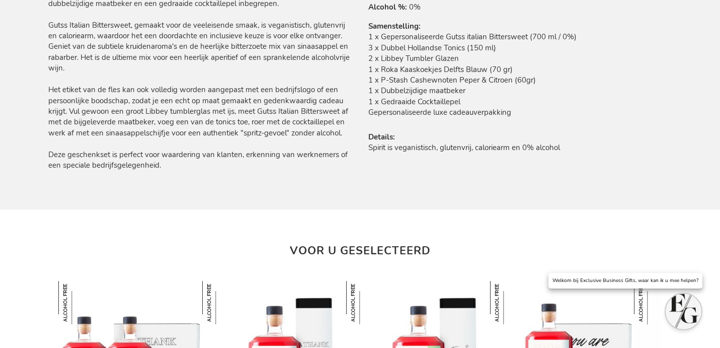
scroll to position [737, 0]
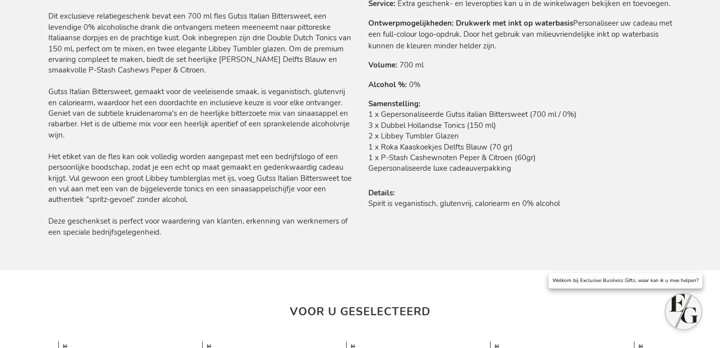
scroll to position [664, 0]
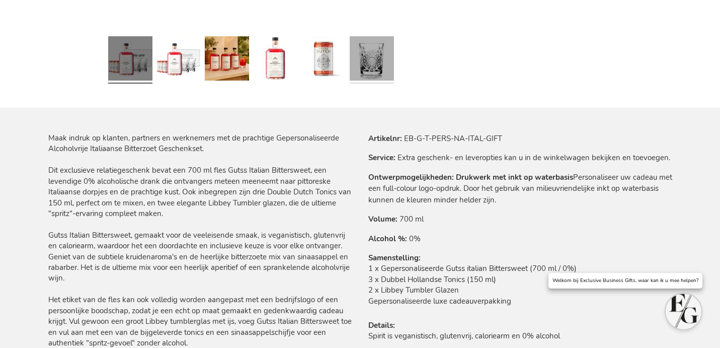
scroll to position [550, 0]
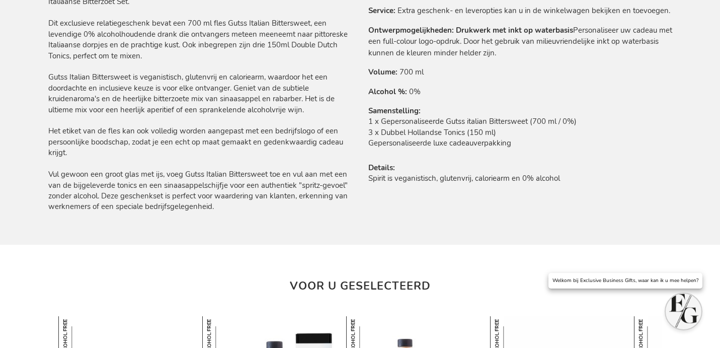
scroll to position [660, 0]
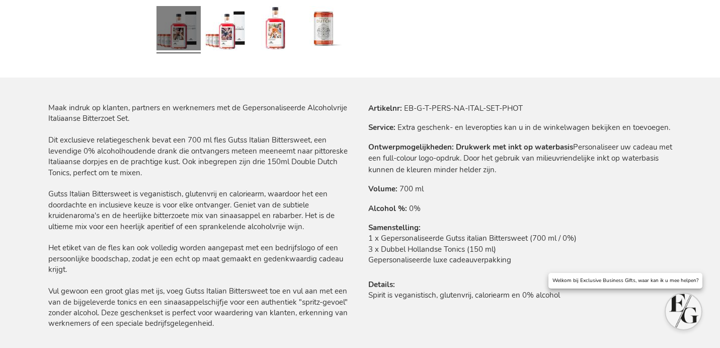
scroll to position [595, 0]
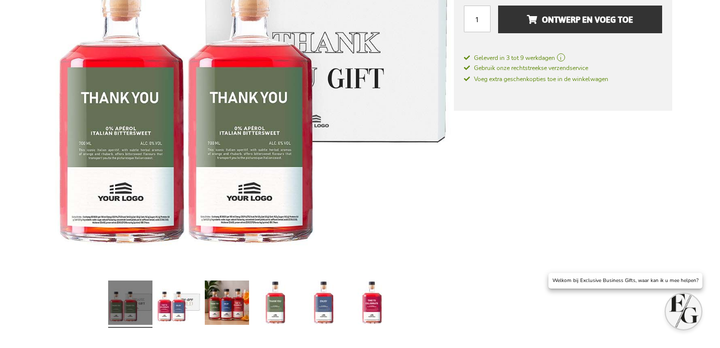
scroll to position [519, 0]
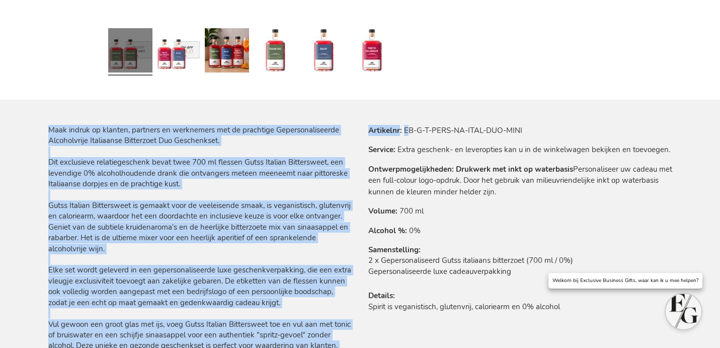
drag, startPoint x: 406, startPoint y: 127, endPoint x: 457, endPoint y: 123, distance: 50.5
click at [457, 123] on div "Ga naar het einde van de afbeeldingen-gallerij Ga naar het begin van de afbeeld…" at bounding box center [360, 156] width 624 height 1081
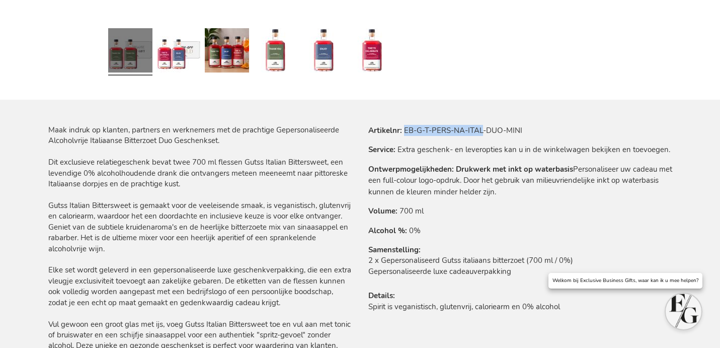
drag, startPoint x: 484, startPoint y: 128, endPoint x: 404, endPoint y: 125, distance: 80.1
click at [403, 125] on tr "Artikelnr EB-G-T-PERS-NA-ITAL-DUO-MINI" at bounding box center [521, 130] width 304 height 11
copy td "EB-G-T-PERS-NA-ITAL"
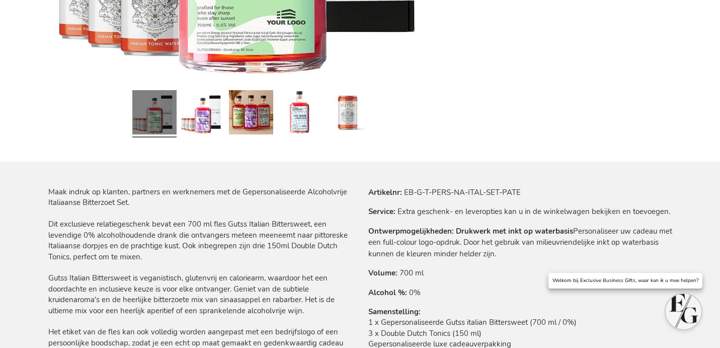
scroll to position [465, 0]
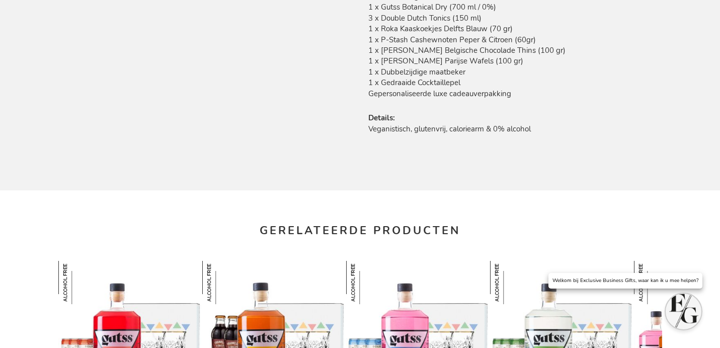
scroll to position [776, 0]
